Goal: Task Accomplishment & Management: Complete application form

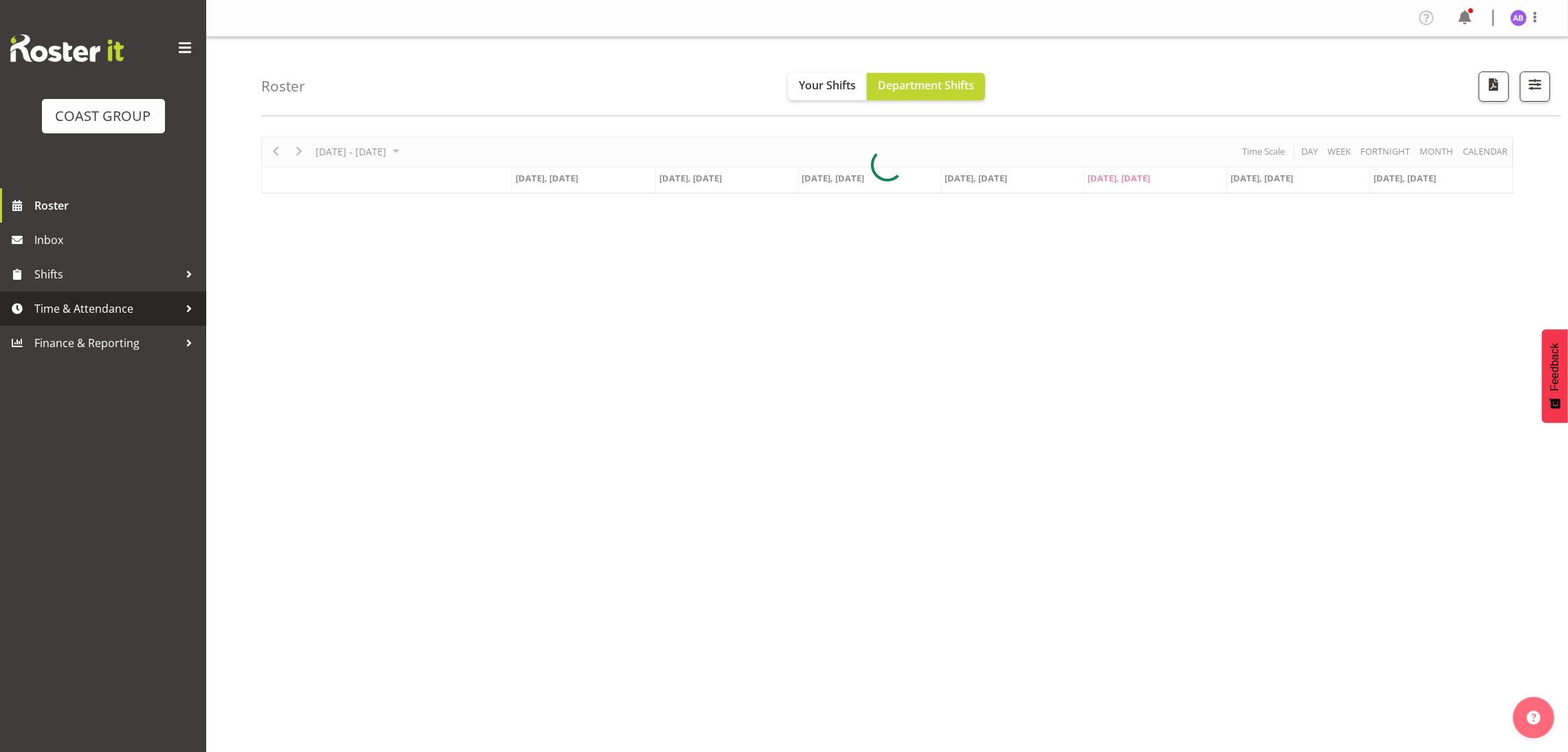
click at [134, 298] on span "Time & Attendance" at bounding box center [106, 308] width 144 height 20
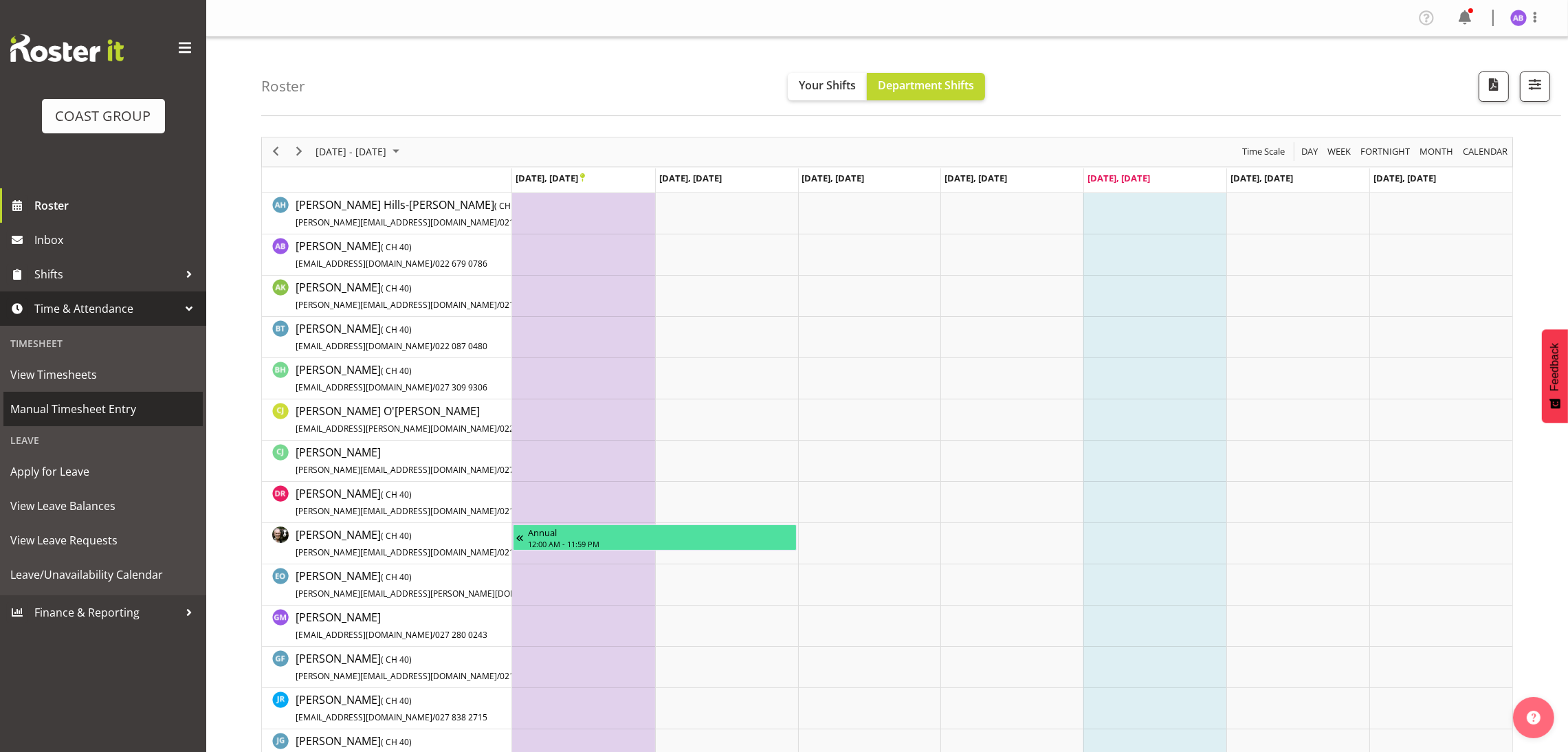
click at [162, 414] on span "Manual Timesheet Entry" at bounding box center [103, 409] width 185 height 20
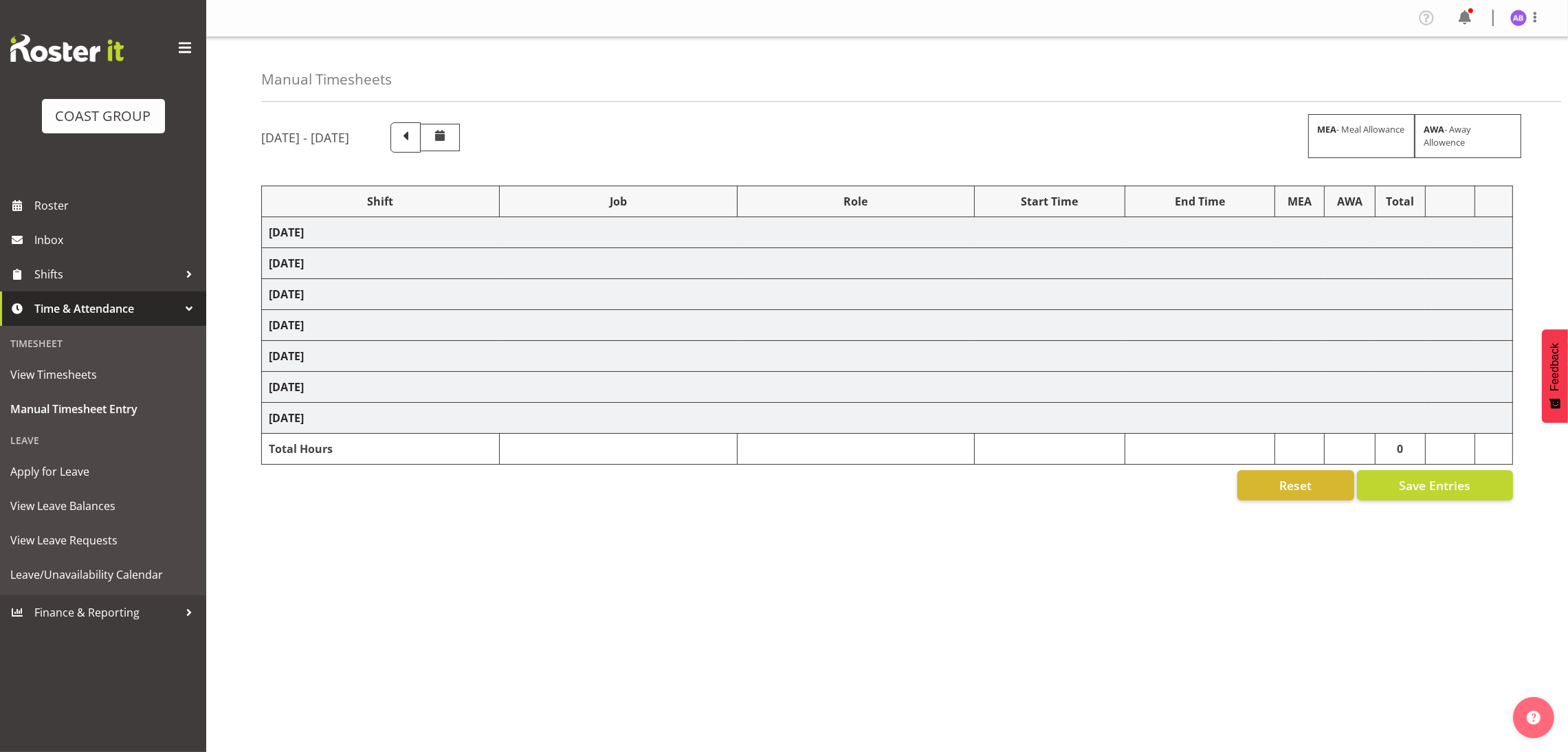
select select "624"
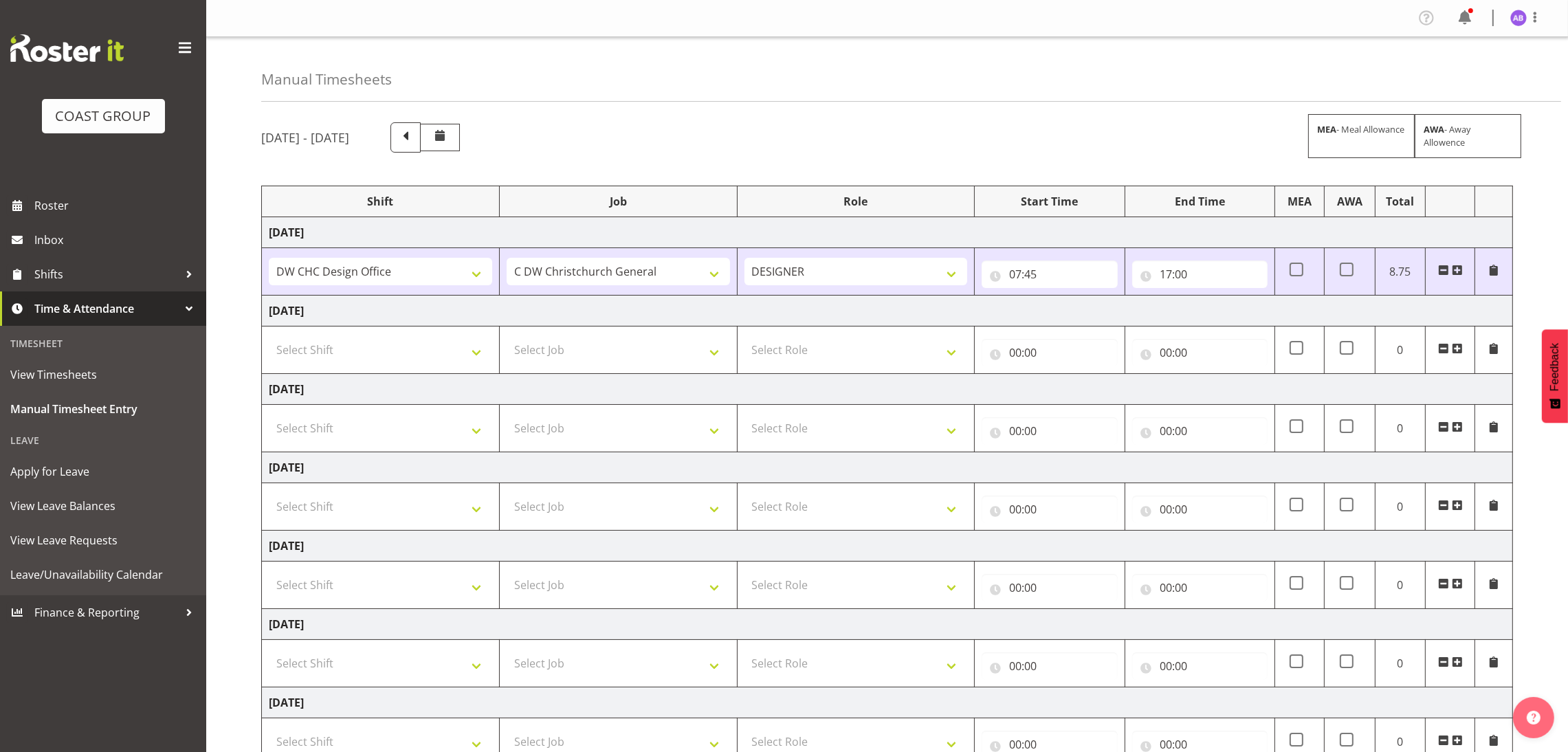
click at [403, 325] on td "Thursday 25th September 2025" at bounding box center [887, 311] width 1251 height 31
click at [397, 346] on select "Select Shift DW CHC Design Office DW CHC General Work Aug DW CHC General Work D…" at bounding box center [380, 350] width 223 height 27
select select "1512"
click at [269, 337] on select "Select Shift DW CHC Design Office DW CHC General Work Aug DW CHC General Work D…" at bounding box center [380, 350] width 223 height 27
click at [647, 338] on select "Select Job 1 Carlton Events 1 Carlton Hamilton 1 Carlton Wellington 1 EHS WAREH…" at bounding box center [618, 350] width 223 height 27
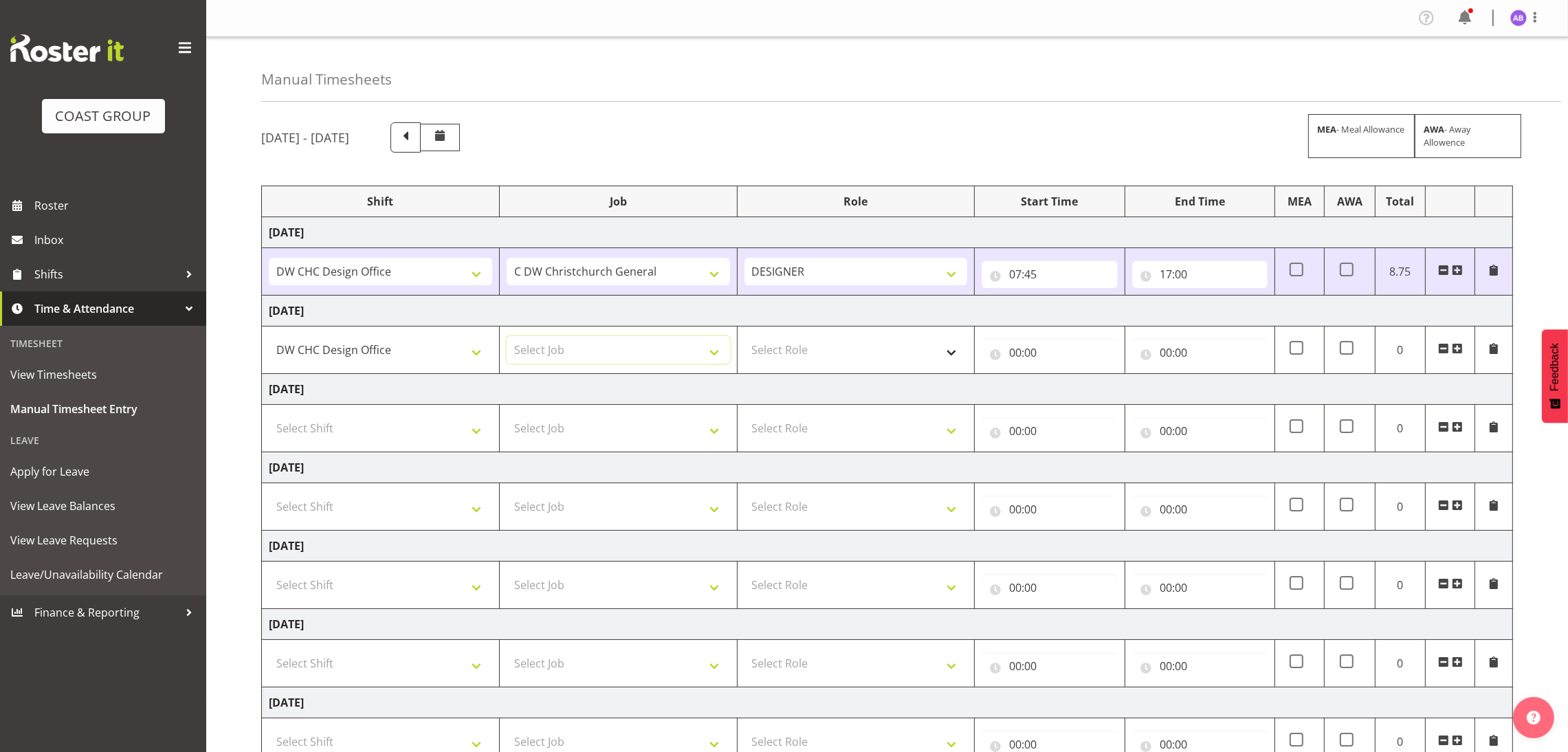
select select "624"
click at [803, 347] on select "Select Role DESIGNER Designer" at bounding box center [856, 350] width 223 height 27
select select "38"
click at [744, 337] on select "Select Role DESIGNER Designer" at bounding box center [856, 350] width 223 height 27
click at [1009, 352] on input "00:00" at bounding box center [1049, 352] width 135 height 27
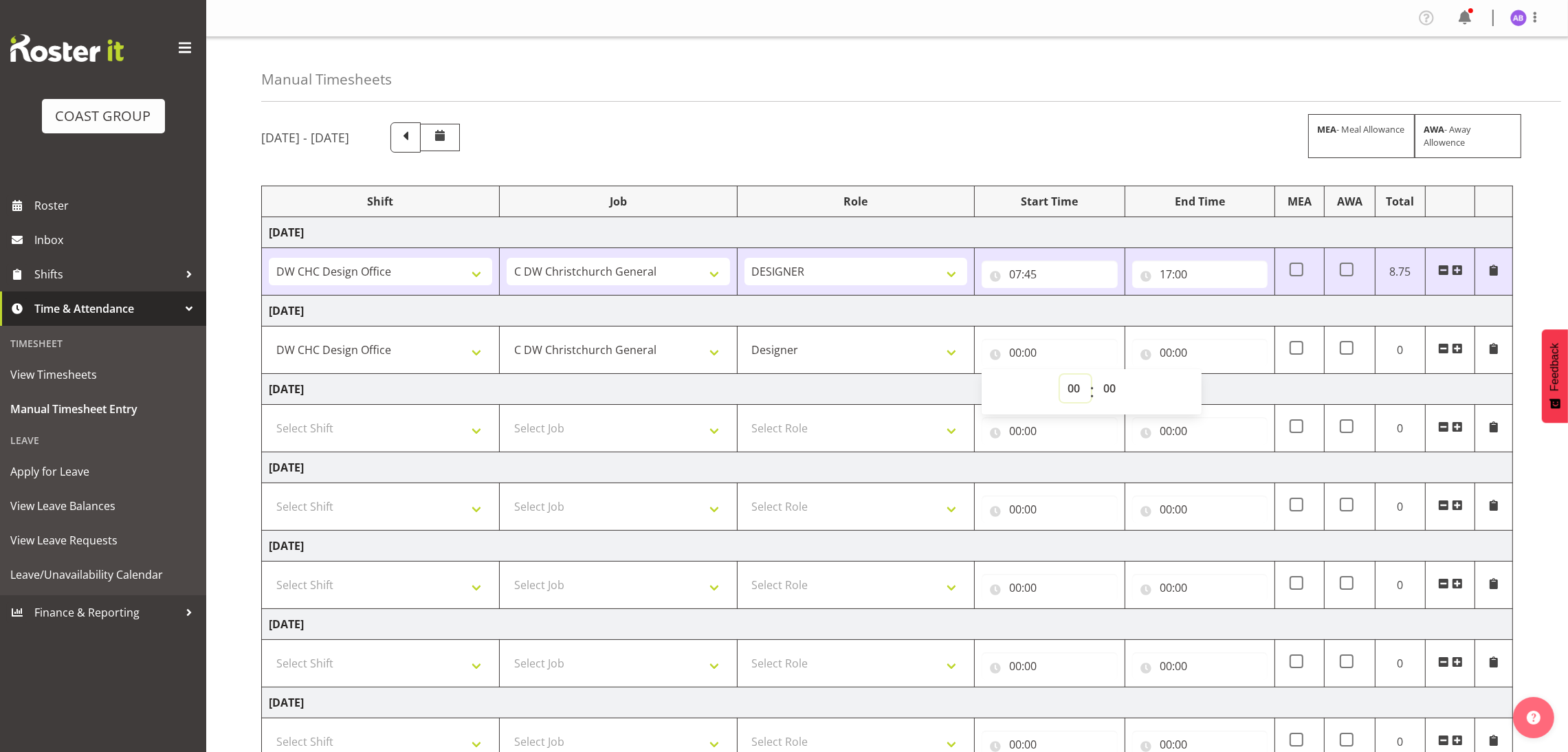
click at [1084, 393] on select "00 01 02 03 04 05 06 07 08 09 10 11 12 13 14 15 16 17 18 19 20 21 22 23" at bounding box center [1075, 388] width 31 height 27
select select "7"
click at [1060, 376] on select "00 01 02 03 04 05 06 07 08 09 10 11 12 13 14 15 16 17 18 19 20 21 22 23" at bounding box center [1075, 388] width 31 height 27
type input "07:00"
click at [1128, 387] on div "00 01 02 03 04 05 06 07 08 09 10 11 12 13 14 15 16 17 18 19 20 21 22 23 : 00 01…" at bounding box center [1092, 392] width 220 height 34
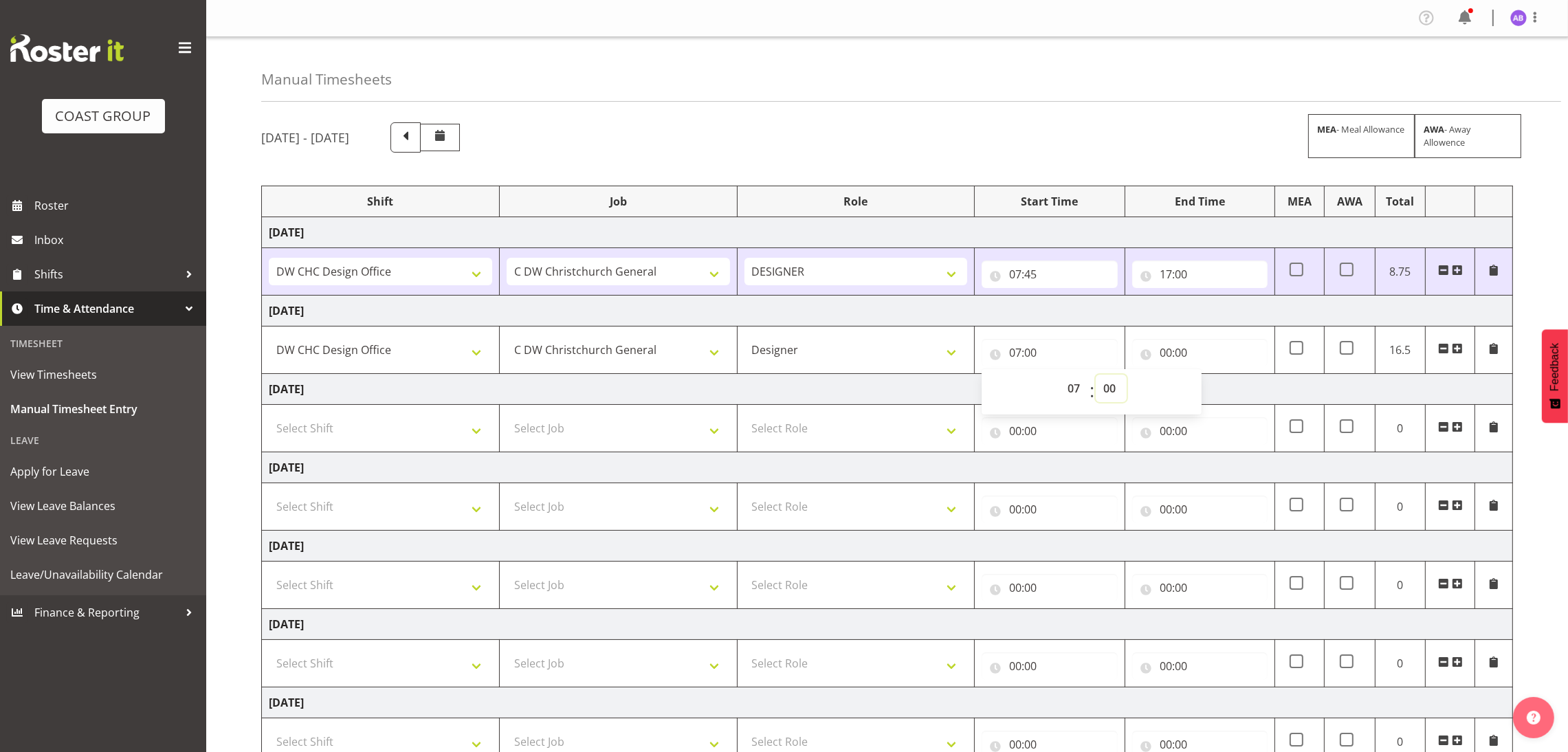
click at [1115, 393] on select "00 01 02 03 04 05 06 07 08 09 10 11 12 13 14 15 16 17 18 19 20 21 22 23 24 25 2…" at bounding box center [1111, 388] width 31 height 27
select select "45"
click at [1095, 376] on select "00 01 02 03 04 05 06 07 08 09 10 11 12 13 14 15 16 17 18 19 20 21 22 23 24 25 2…" at bounding box center [1111, 388] width 31 height 27
type input "07:45"
click at [1187, 354] on input "00:00" at bounding box center [1200, 352] width 135 height 27
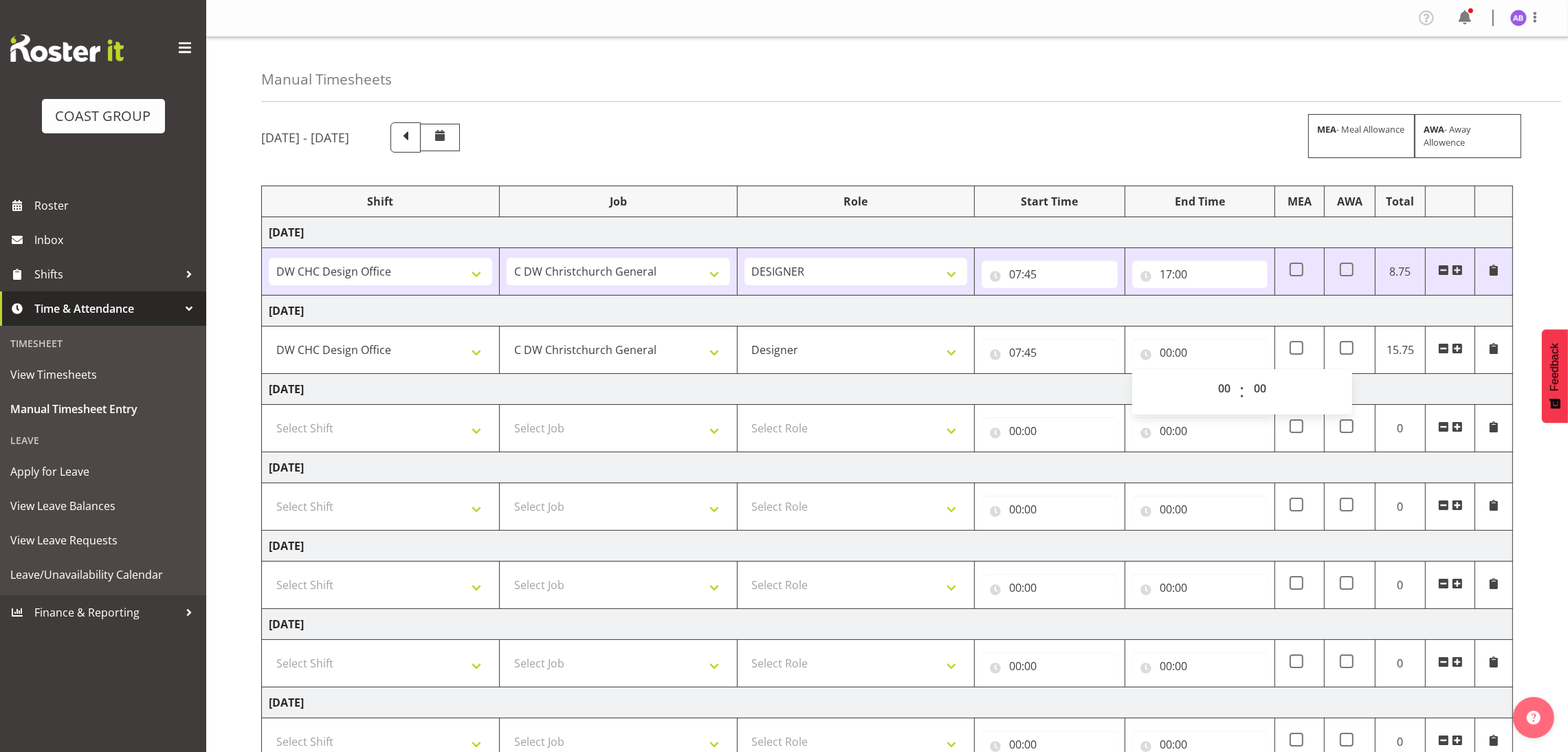
drag, startPoint x: 1206, startPoint y: 380, endPoint x: 1212, endPoint y: 389, distance: 10.8
click at [1206, 381] on div "00 01 02 03 04 05 06 07 08 09 10 11 12 13 14 15 16 17 18 19 20 21 22 23 : 00 01…" at bounding box center [1242, 392] width 220 height 34
click at [1216, 392] on select "00 01 02 03 04 05 06 07 08 09 10 11 12 13 14 15 16 17 18 19 20 21 22 23" at bounding box center [1226, 388] width 31 height 27
select select "16"
click at [1211, 376] on select "00 01 02 03 04 05 06 07 08 09 10 11 12 13 14 15 16 17 18 19 20 21 22 23" at bounding box center [1226, 388] width 31 height 27
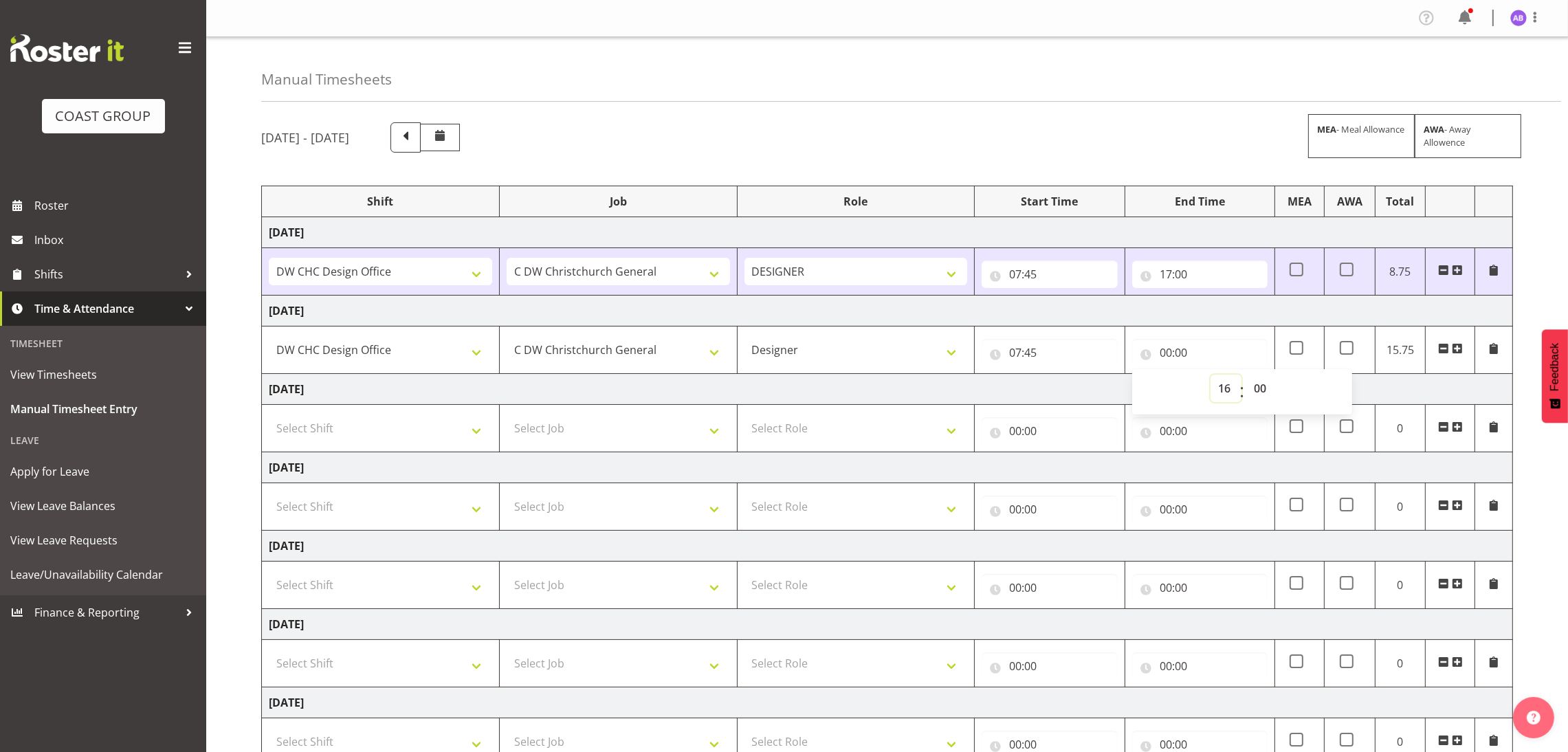
type input "16:00"
click at [1252, 379] on select "00 01 02 03 04 05 06 07 08 09 10 11 12 13 14 15 16 17 18 19 20 21 22 23 24 25 2…" at bounding box center [1262, 388] width 31 height 27
select select "30"
click at [1246, 376] on select "00 01 02 03 04 05 06 07 08 09 10 11 12 13 14 15 16 17 18 19 20 21 22 23 24 25 2…" at bounding box center [1262, 388] width 31 height 27
type input "16:30"
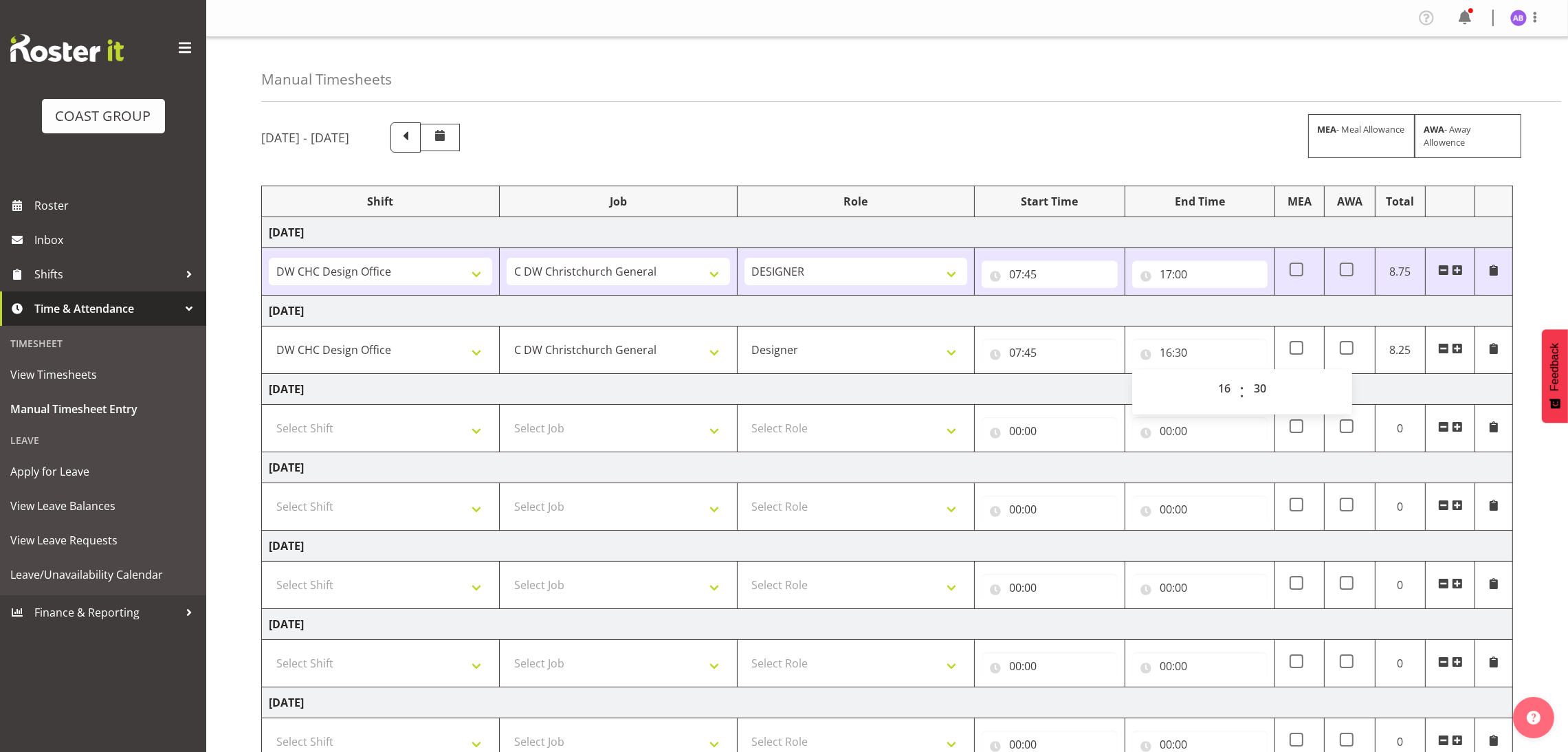
click at [403, 449] on td "Select Shift DW CHC Design Office DW CHC General Work Aug DW CHC General Work D…" at bounding box center [380, 428] width 237 height 47
click at [439, 425] on select "Select Shift DW CHC Design Office DW CHC General Work Aug DW CHC General Work D…" at bounding box center [380, 427] width 223 height 27
select select "1512"
click at [269, 416] on select "Select Shift DW CHC Design Office DW CHC General Work Aug DW CHC General Work D…" at bounding box center [380, 427] width 223 height 27
click at [645, 424] on select "Select Job 1 Carlton Events 1 Carlton Hamilton 1 Carlton Wellington 1 EHS WAREH…" at bounding box center [618, 427] width 223 height 27
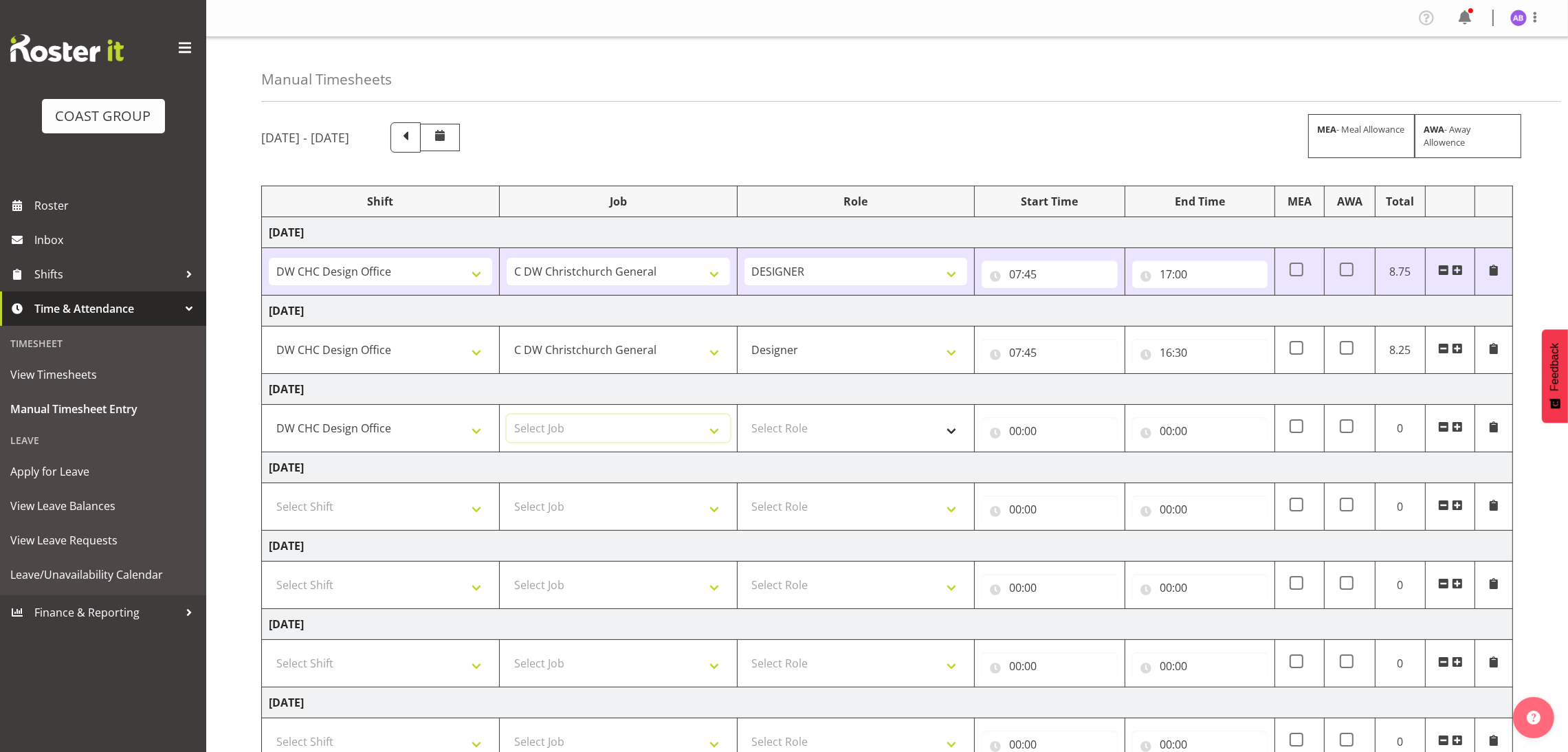
select select "624"
click at [824, 428] on select "Select Role DESIGNER Designer" at bounding box center [856, 427] width 223 height 27
select select "215"
click at [744, 416] on select "Select Role DESIGNER Designer" at bounding box center [856, 427] width 223 height 27
drag, startPoint x: 1078, startPoint y: 409, endPoint x: 1078, endPoint y: 416, distance: 7.0
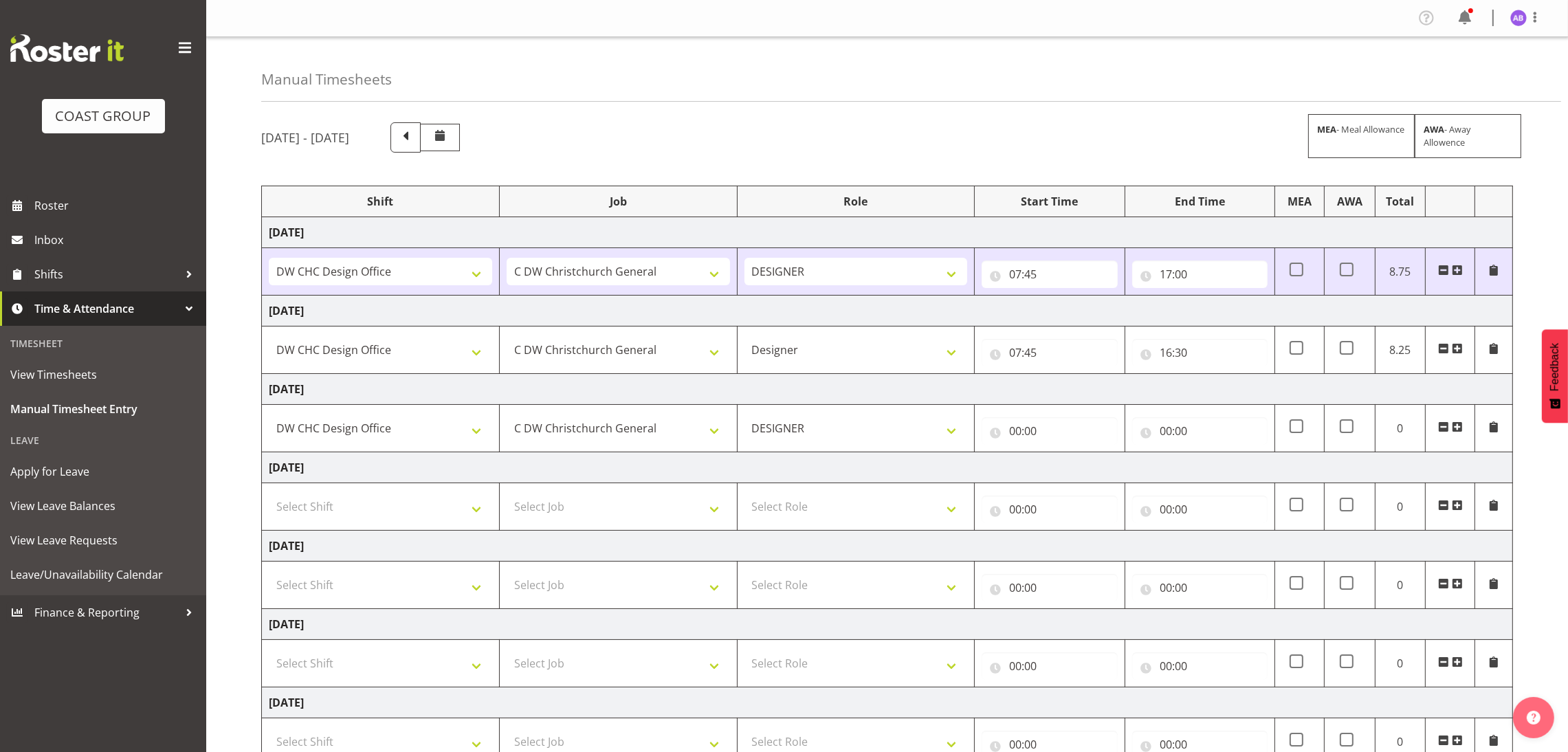
click at [1078, 416] on td "00:00 00 01 02 03 04 05 06 07 08 09 10 11 12 13 14 15 16 17 18 19 20 21 22 23 :…" at bounding box center [1049, 428] width 149 height 47
click at [1075, 421] on input "00:00" at bounding box center [1049, 430] width 135 height 27
click at [1078, 464] on select "00 01 02 03 04 05 06 07 08 09 10 11 12 13 14 15 16 17 18 19 20 21 22 23" at bounding box center [1075, 466] width 31 height 27
select select "8"
click at [1060, 455] on select "00 01 02 03 04 05 06 07 08 09 10 11 12 13 14 15 16 17 18 19 20 21 22 23" at bounding box center [1075, 466] width 31 height 27
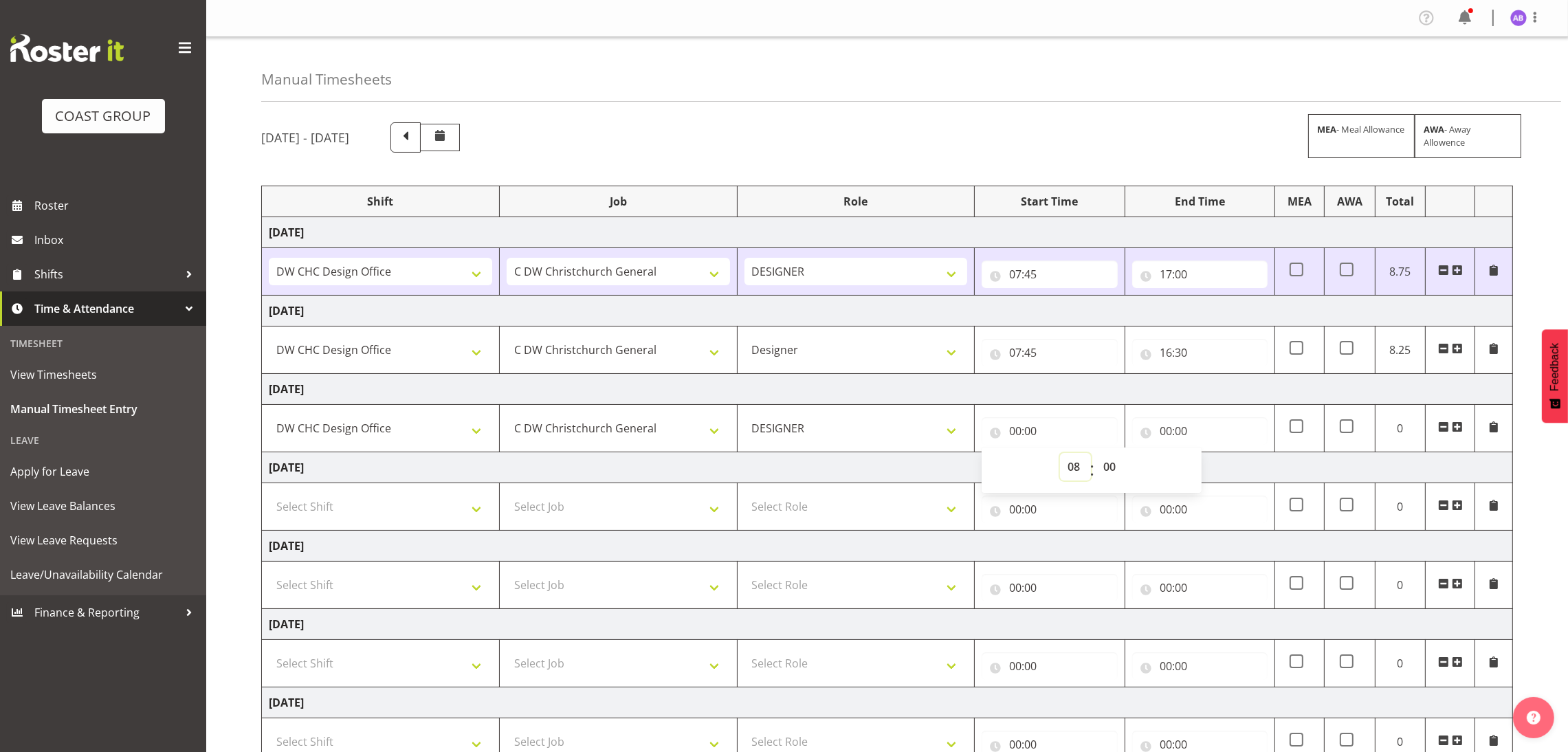
type input "08:00"
click at [1204, 425] on input "00:00" at bounding box center [1200, 430] width 135 height 27
drag, startPoint x: 1215, startPoint y: 467, endPoint x: 1218, endPoint y: 474, distance: 7.6
click at [1218, 472] on select "00 01 02 03 04 05 06 07 08 09 10 11 12 13 14 15 16 17 18 19 20 21 22 23" at bounding box center [1226, 466] width 31 height 27
select select "16"
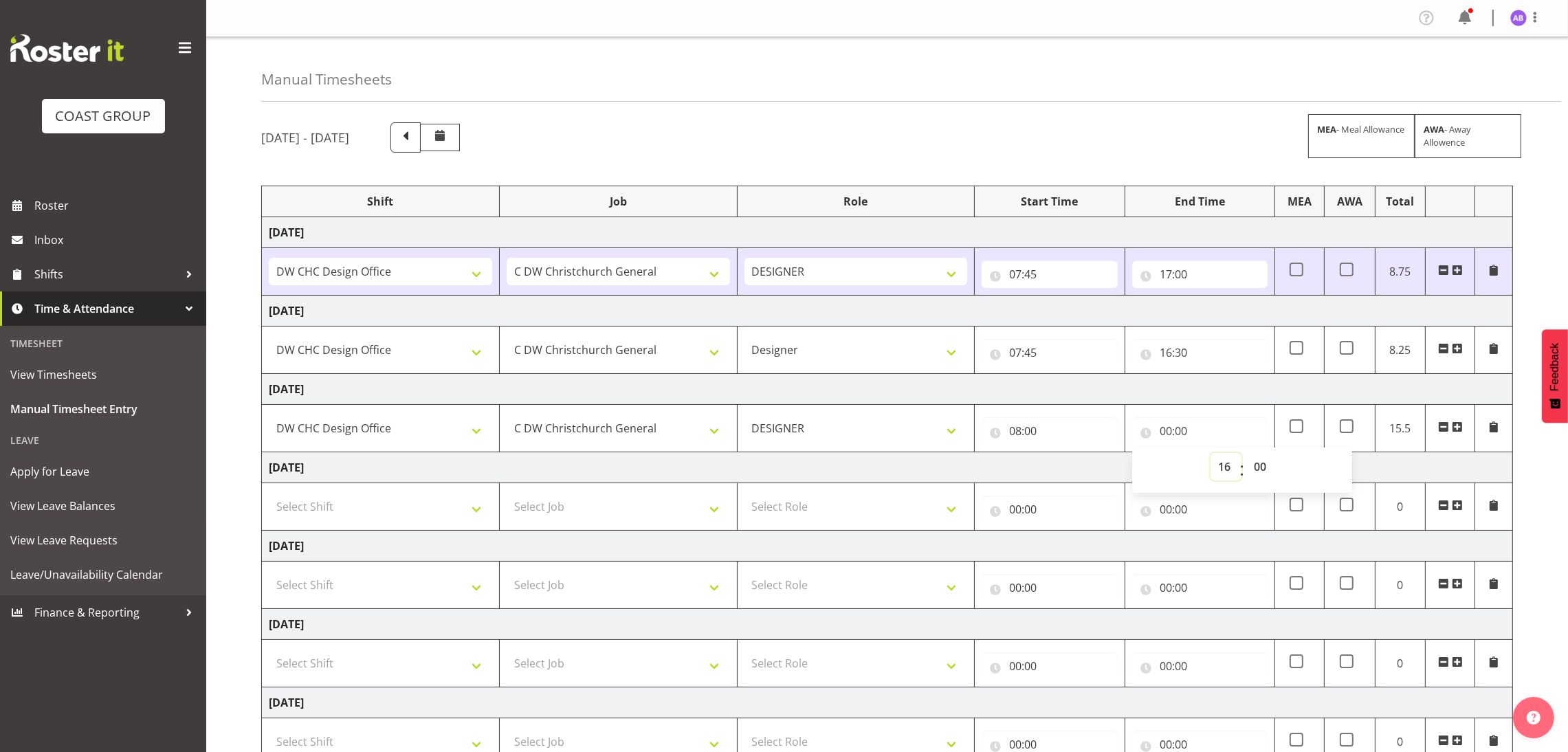
click at [1211, 455] on select "00 01 02 03 04 05 06 07 08 09 10 11 12 13 14 15 16 17 18 19 20 21 22 23" at bounding box center [1226, 466] width 31 height 27
type input "16:00"
click at [1220, 472] on select "00 01 02 03 04 05 06 07 08 09 10 11 12 13 14 15 16 17 18 19 20 21 22 23" at bounding box center [1226, 466] width 31 height 27
select select "15"
click at [1211, 455] on select "00 01 02 03 04 05 06 07 08 09 10 11 12 13 14 15 16 17 18 19 20 21 22 23" at bounding box center [1226, 466] width 31 height 27
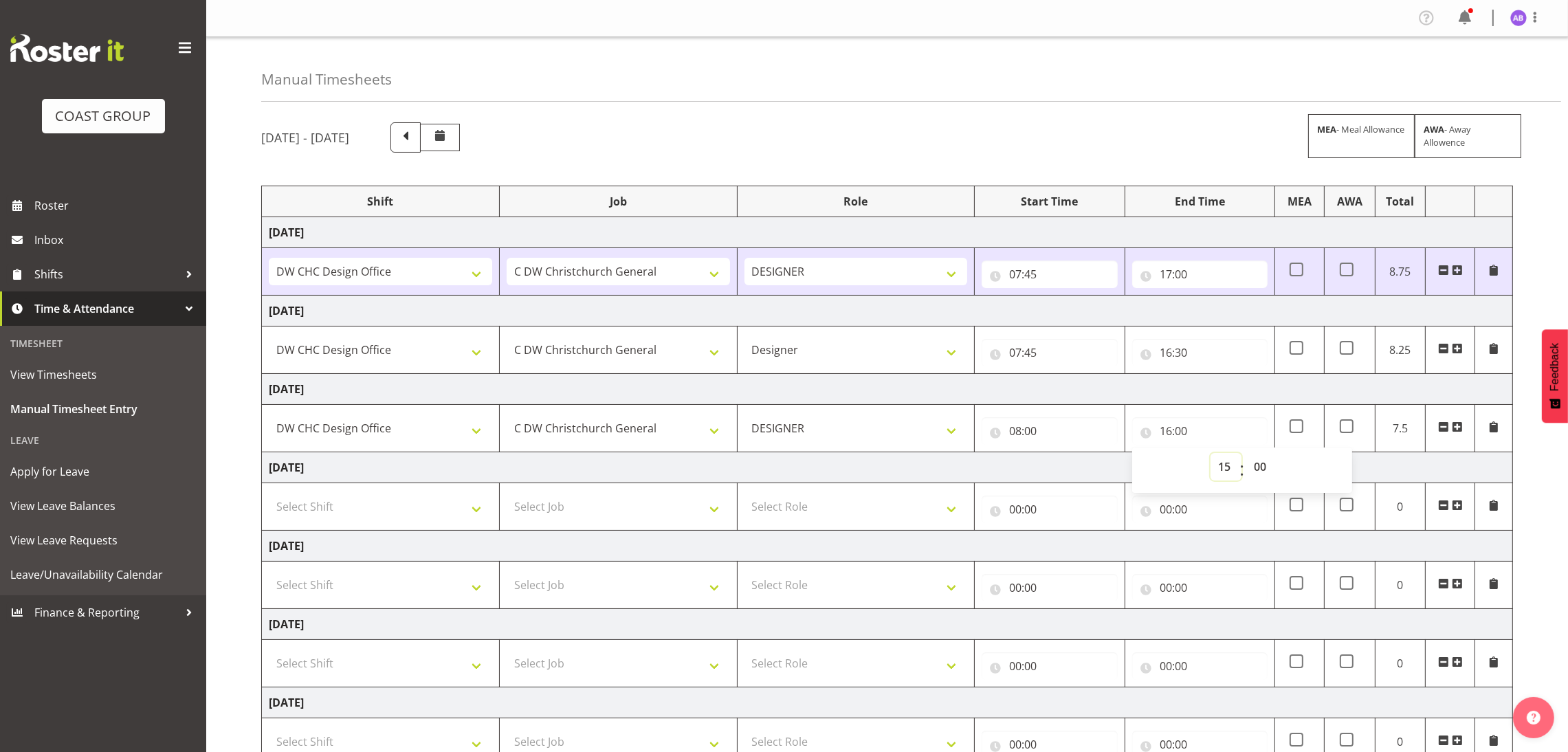
type input "15:00"
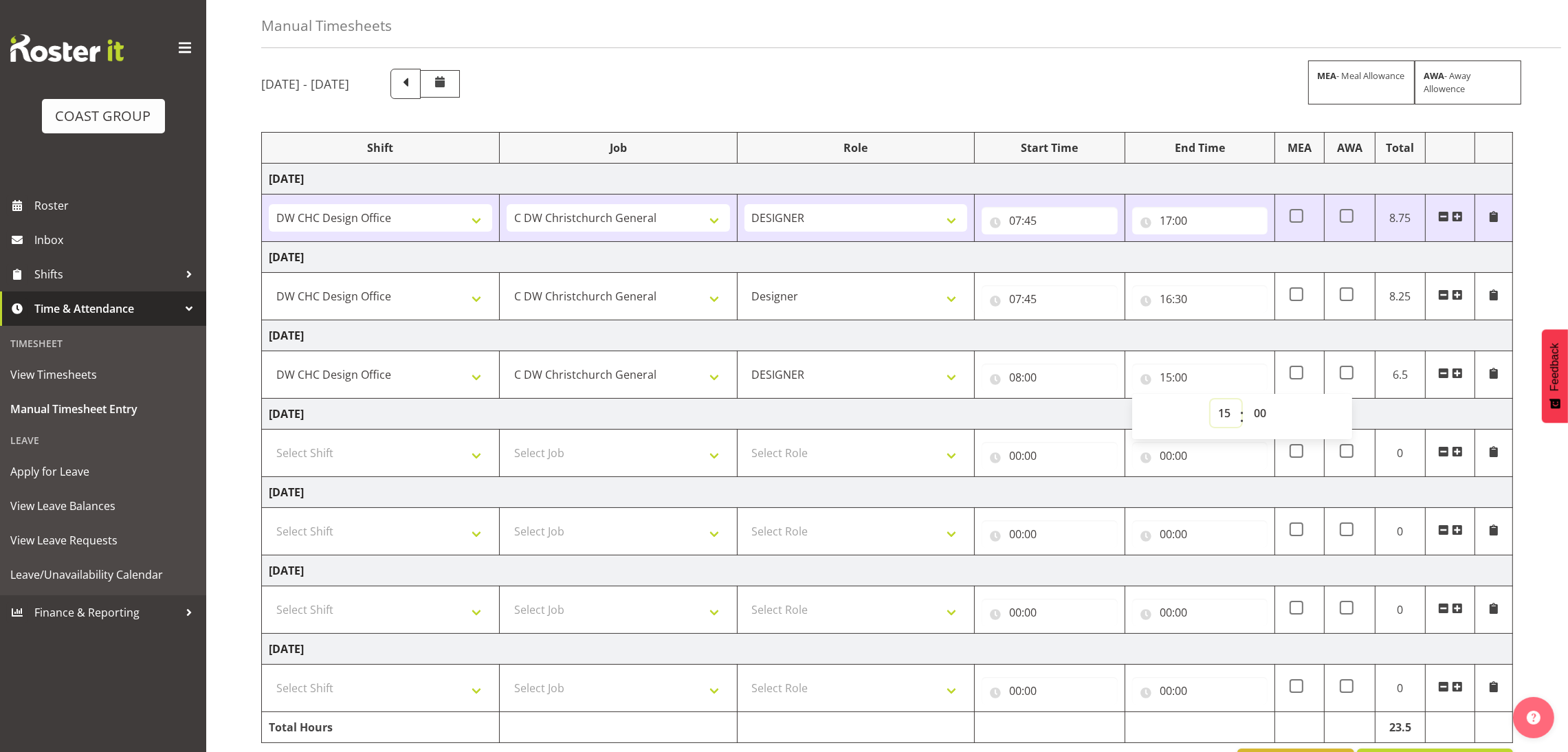
scroll to position [103, 0]
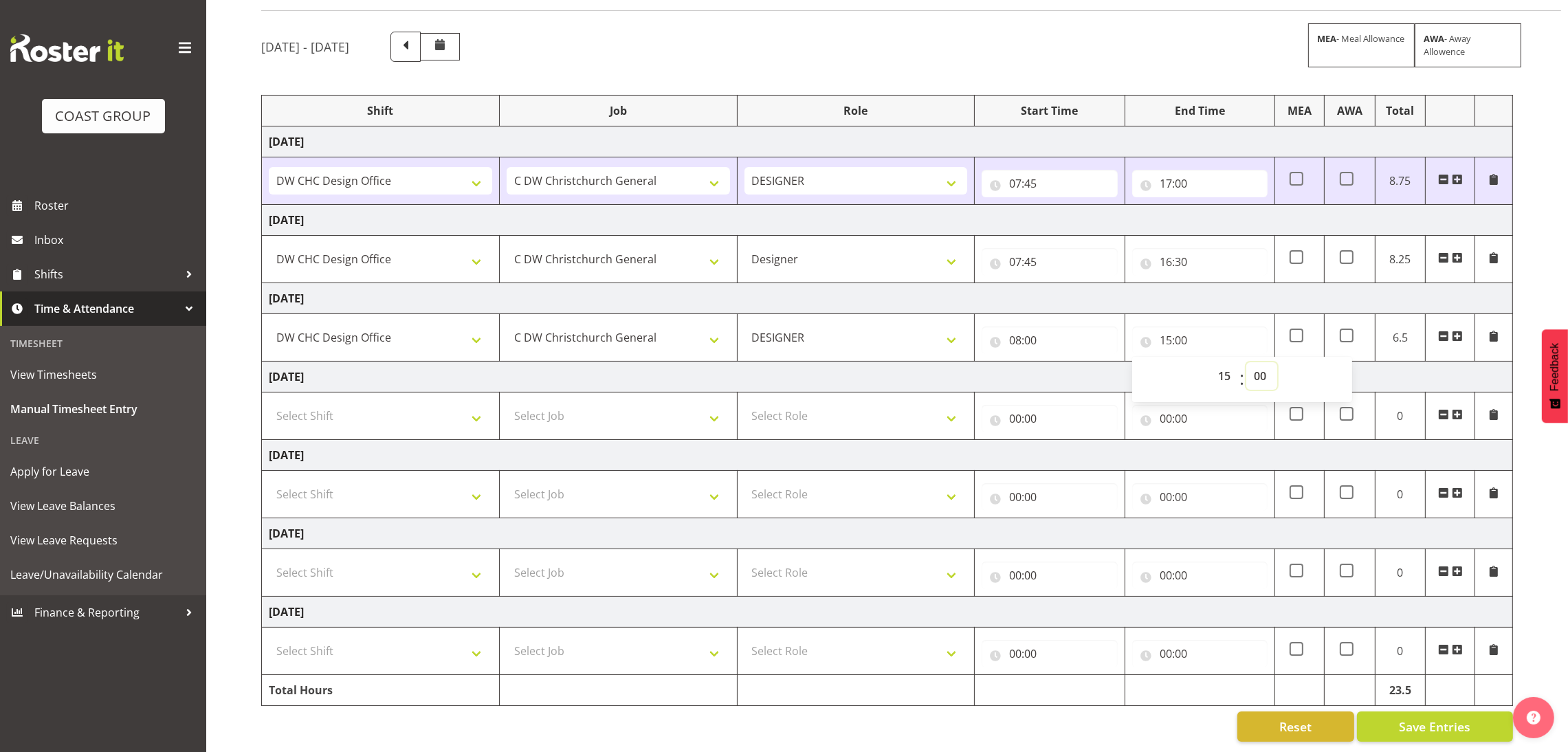
click at [1264, 362] on select "00 01 02 03 04 05 06 07 08 09 10 11 12 13 14 15 16 17 18 19 20 21 22 23 24 25 2…" at bounding box center [1262, 375] width 31 height 27
select select "30"
click at [1246, 362] on select "00 01 02 03 04 05 06 07 08 09 10 11 12 13 14 15 16 17 18 19 20 21 22 23 24 25 2…" at bounding box center [1262, 375] width 31 height 27
type input "15:30"
click at [1220, 326] on input "15:30" at bounding box center [1200, 339] width 135 height 27
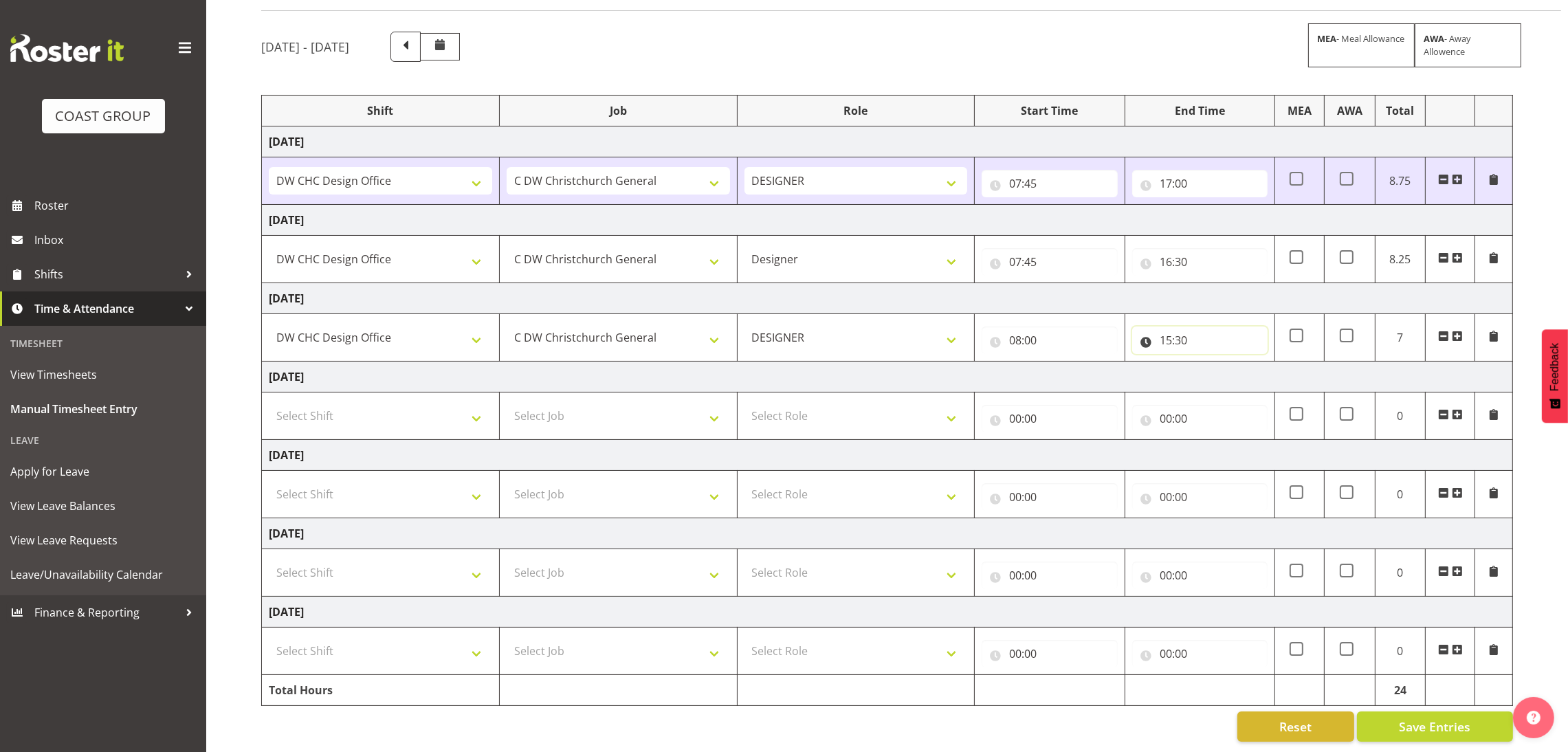
scroll to position [108, 0]
click at [1441, 719] on span "Save Entries" at bounding box center [1435, 726] width 72 height 18
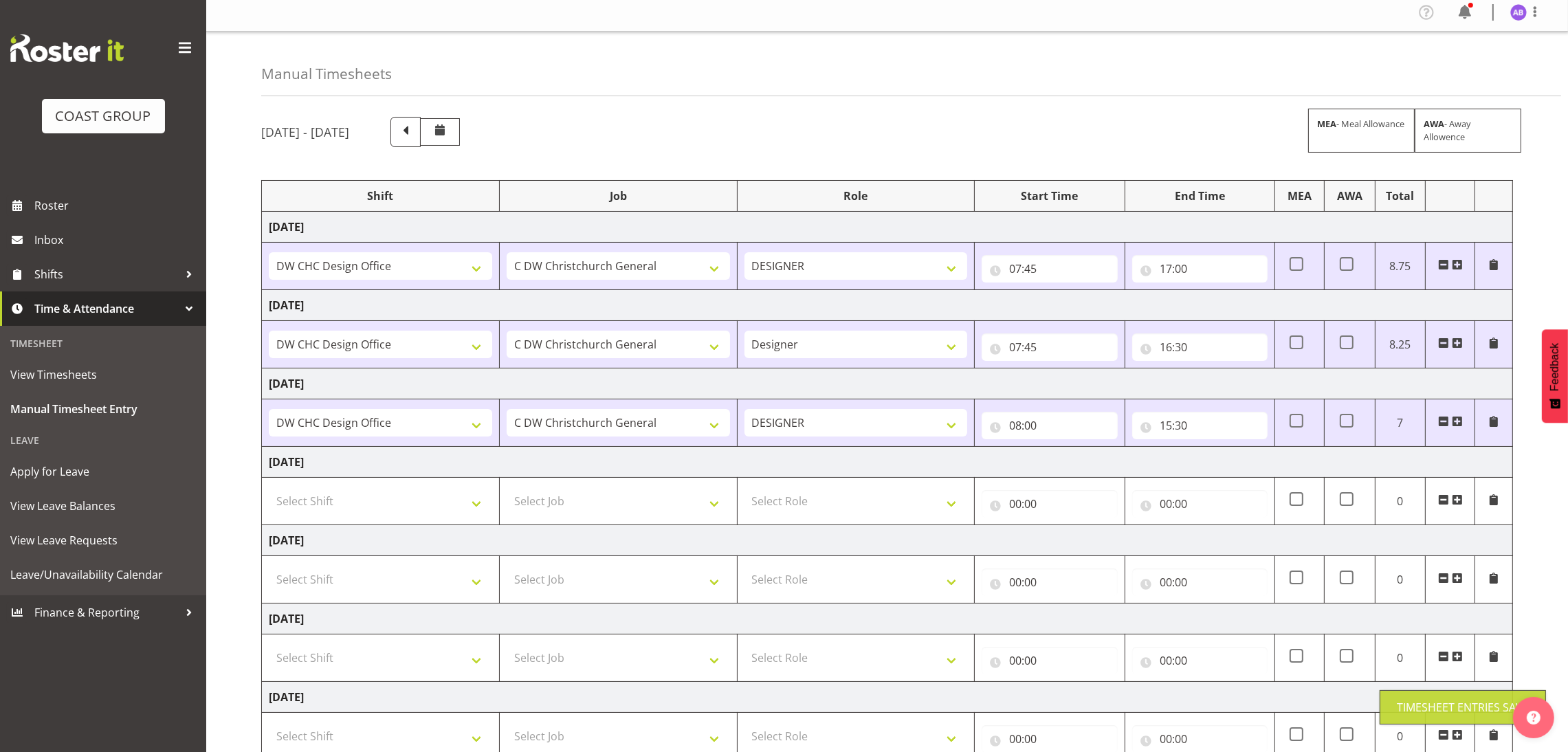
scroll to position [0, 0]
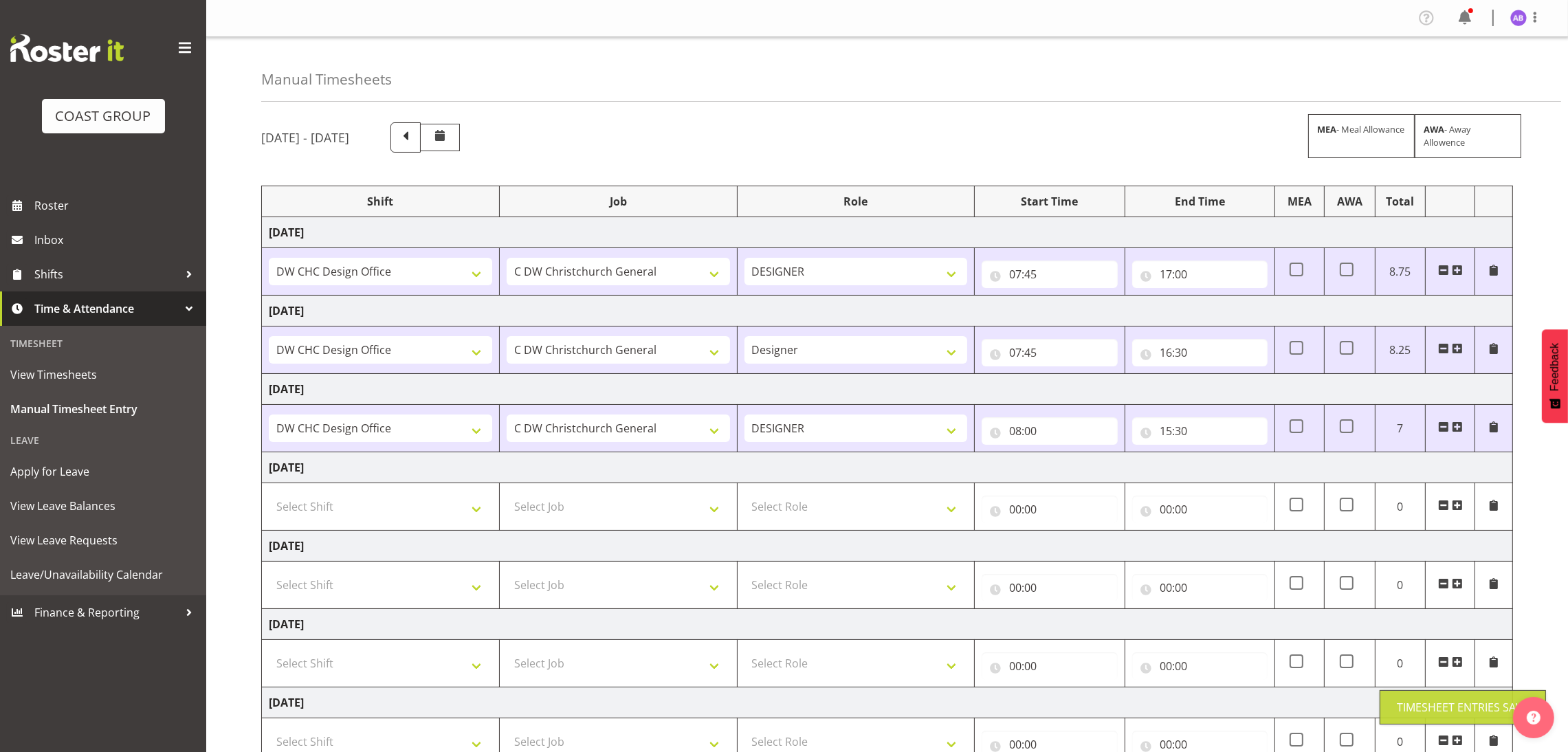
click at [1544, 17] on div "Profile Log Out" at bounding box center [1532, 17] width 44 height 18
click at [1541, 22] on span at bounding box center [1535, 16] width 16 height 16
click at [1471, 72] on link "Log Out" at bounding box center [1478, 72] width 132 height 25
